Goal: Transaction & Acquisition: Subscribe to service/newsletter

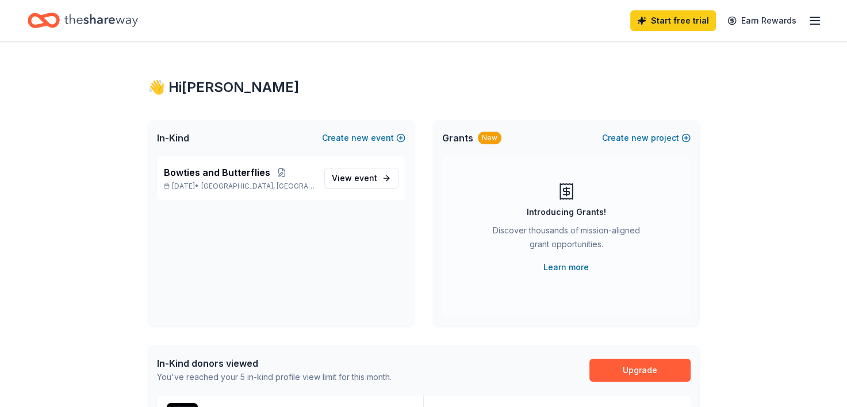
scroll to position [115, 0]
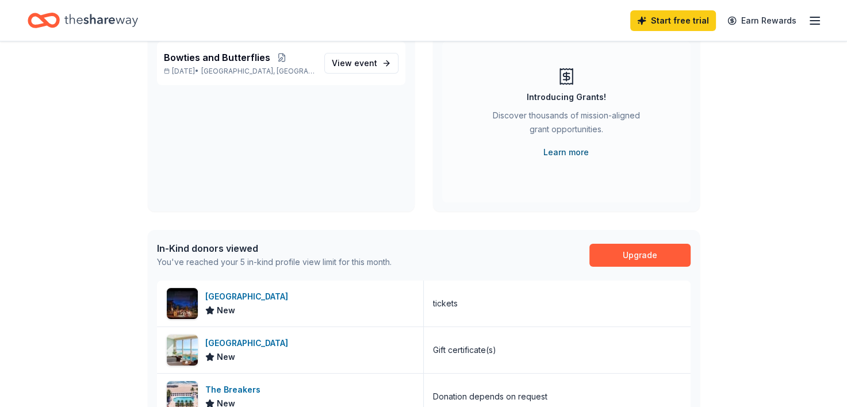
click at [572, 154] on link "Learn more" at bounding box center [565, 152] width 45 height 14
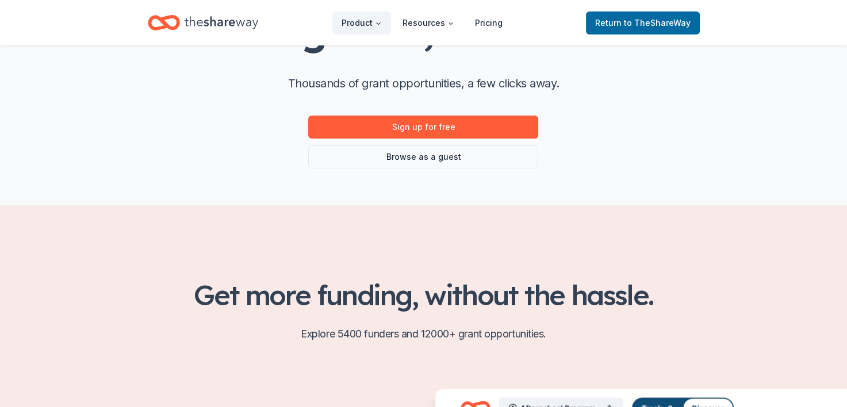
scroll to position [115, 0]
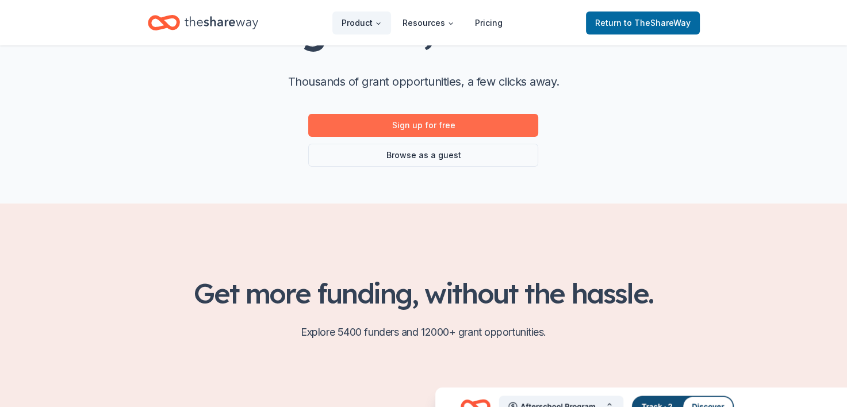
click at [420, 125] on link "Sign up for free" at bounding box center [423, 125] width 230 height 23
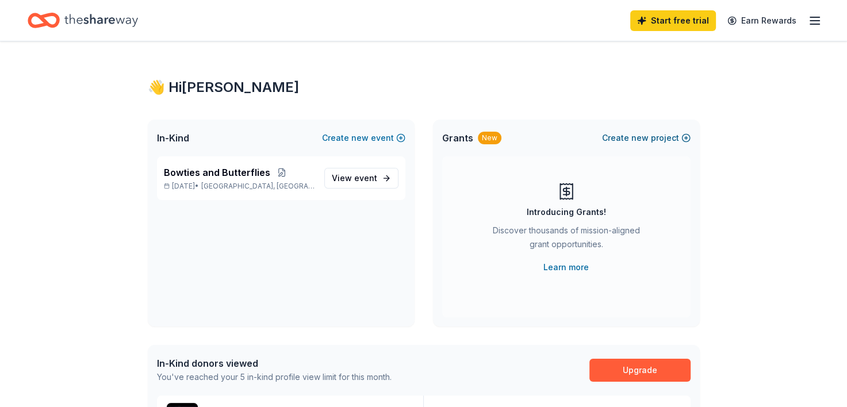
click at [647, 138] on span "new" at bounding box center [639, 138] width 17 height 14
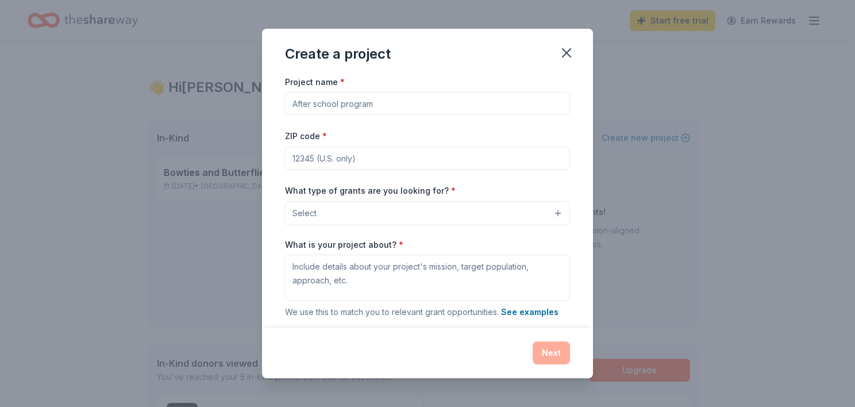
click at [378, 103] on input "Project name *" at bounding box center [427, 103] width 285 height 23
click at [510, 212] on button "Select" at bounding box center [427, 213] width 285 height 24
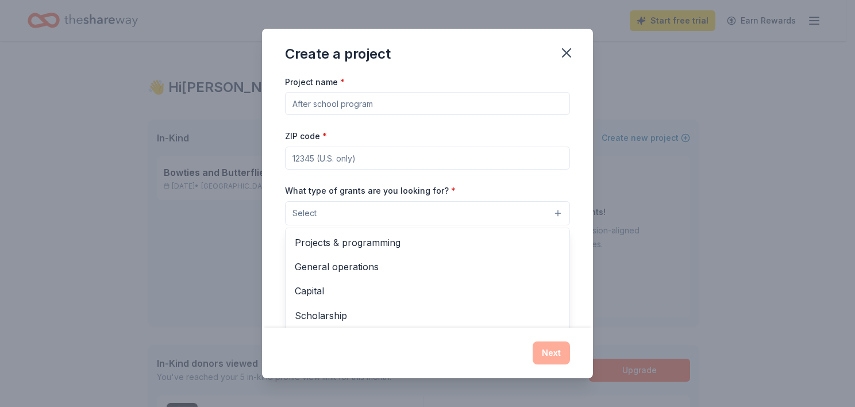
click at [370, 216] on button "Select" at bounding box center [427, 213] width 285 height 24
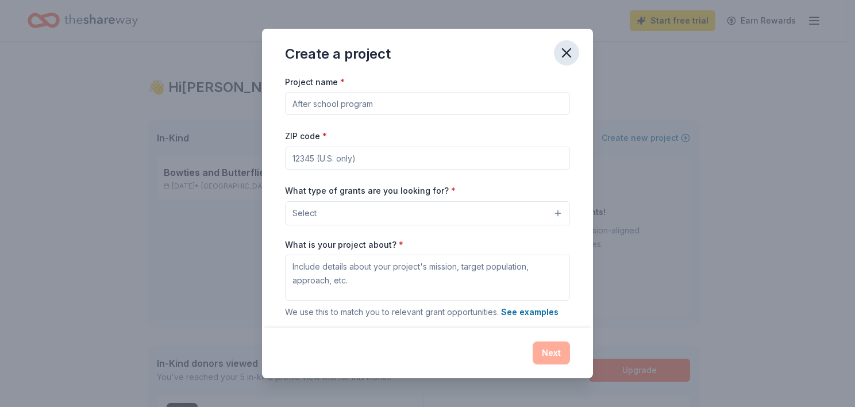
click at [568, 51] on icon "button" at bounding box center [567, 53] width 16 height 16
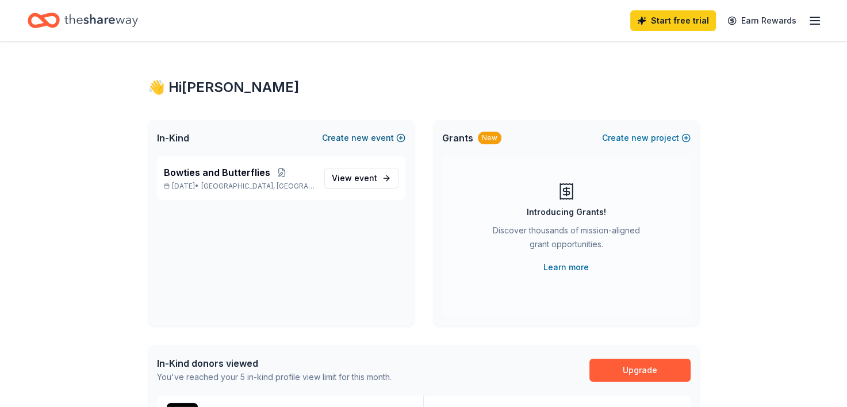
click at [372, 135] on button "Create new event" at bounding box center [363, 138] width 83 height 14
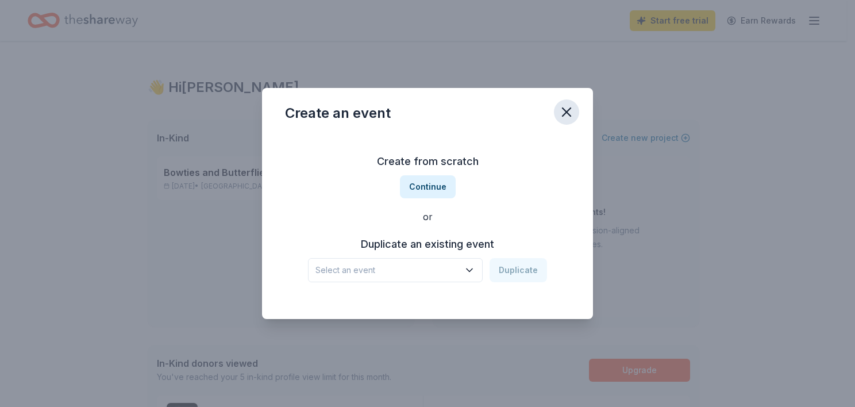
click at [564, 113] on icon "button" at bounding box center [567, 112] width 16 height 16
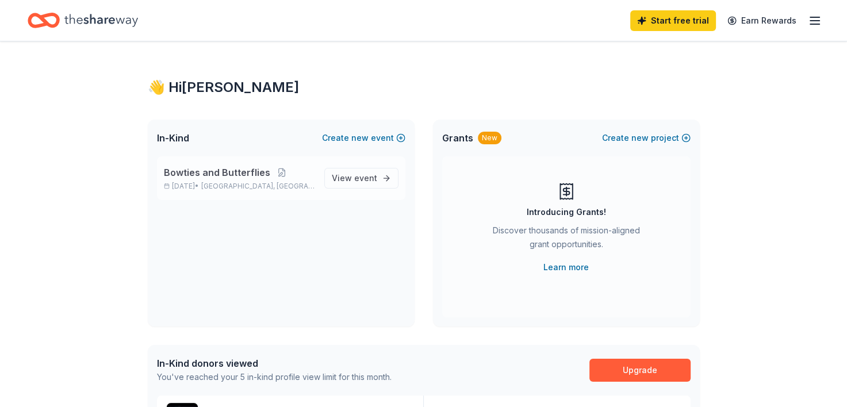
click at [216, 174] on span "Bowties and Butterflies" at bounding box center [217, 173] width 106 height 14
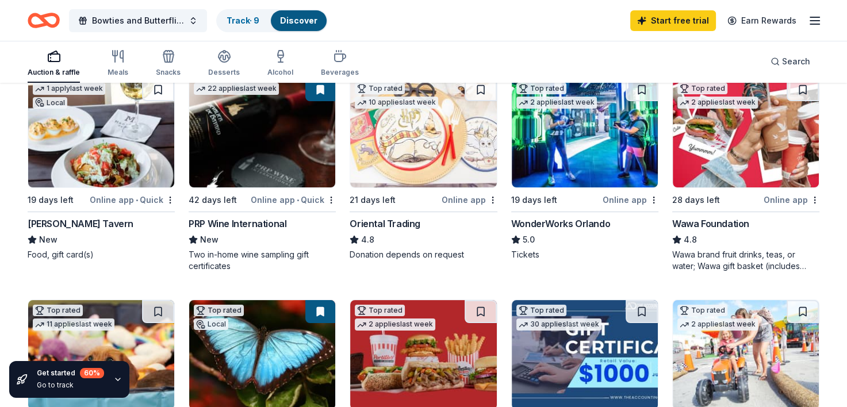
scroll to position [115, 0]
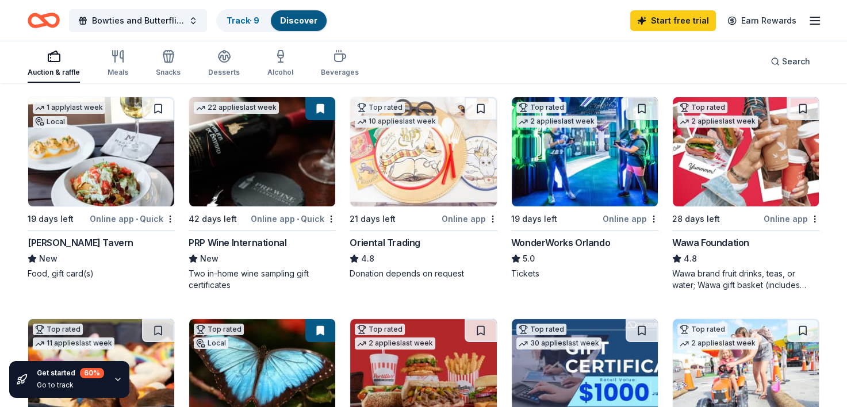
click at [80, 239] on div "[PERSON_NAME] Tavern" at bounding box center [81, 243] width 106 height 14
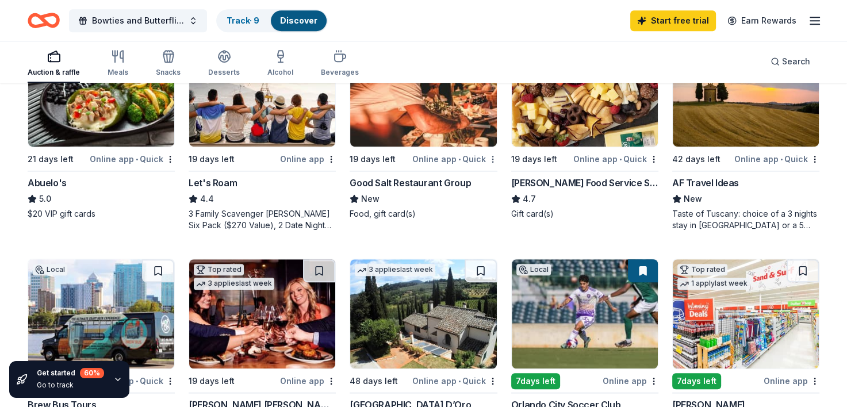
scroll to position [747, 0]
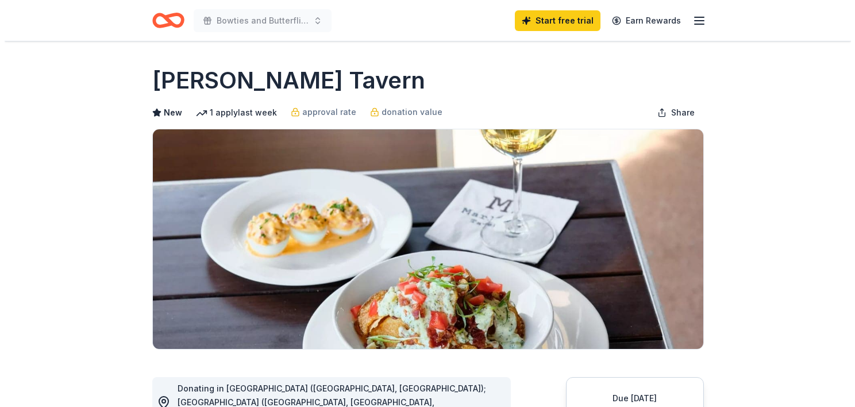
scroll to position [230, 0]
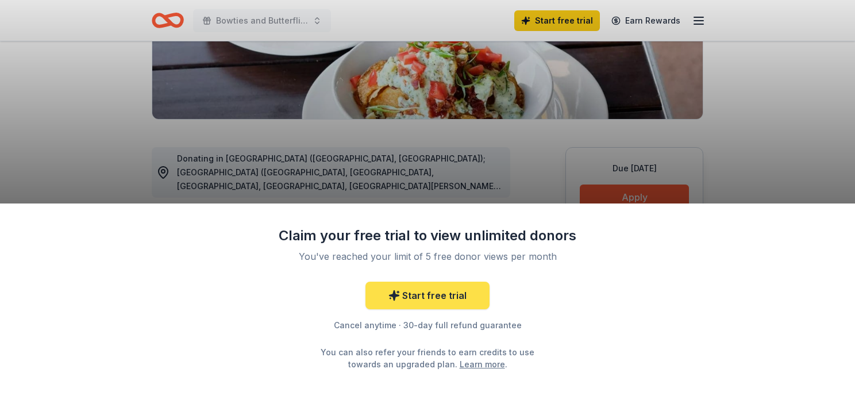
click at [419, 298] on link "Start free trial" at bounding box center [428, 296] width 124 height 28
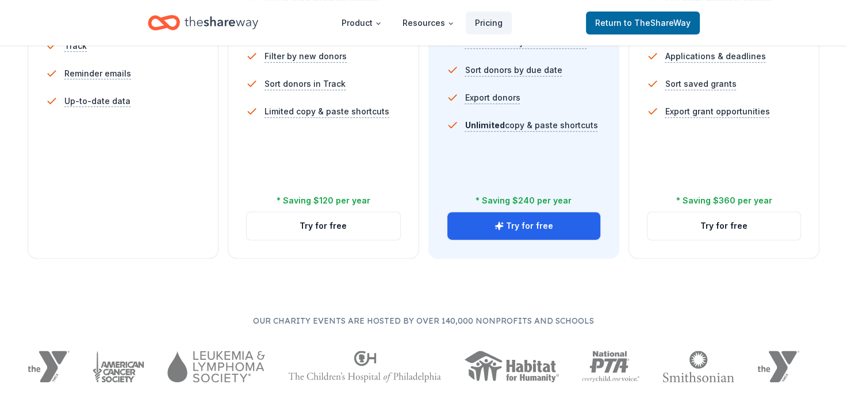
scroll to position [460, 0]
click at [323, 223] on button "Try for free" at bounding box center [323, 226] width 153 height 28
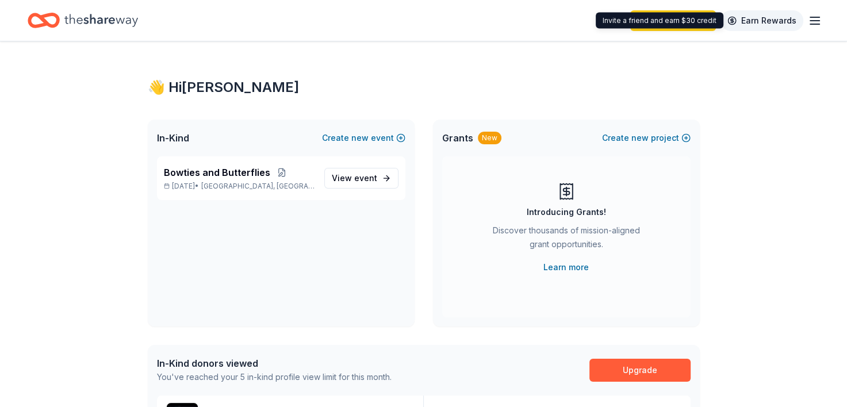
click at [771, 21] on link "Earn Rewards" at bounding box center [761, 20] width 83 height 21
